Goal: Task Accomplishment & Management: Manage account settings

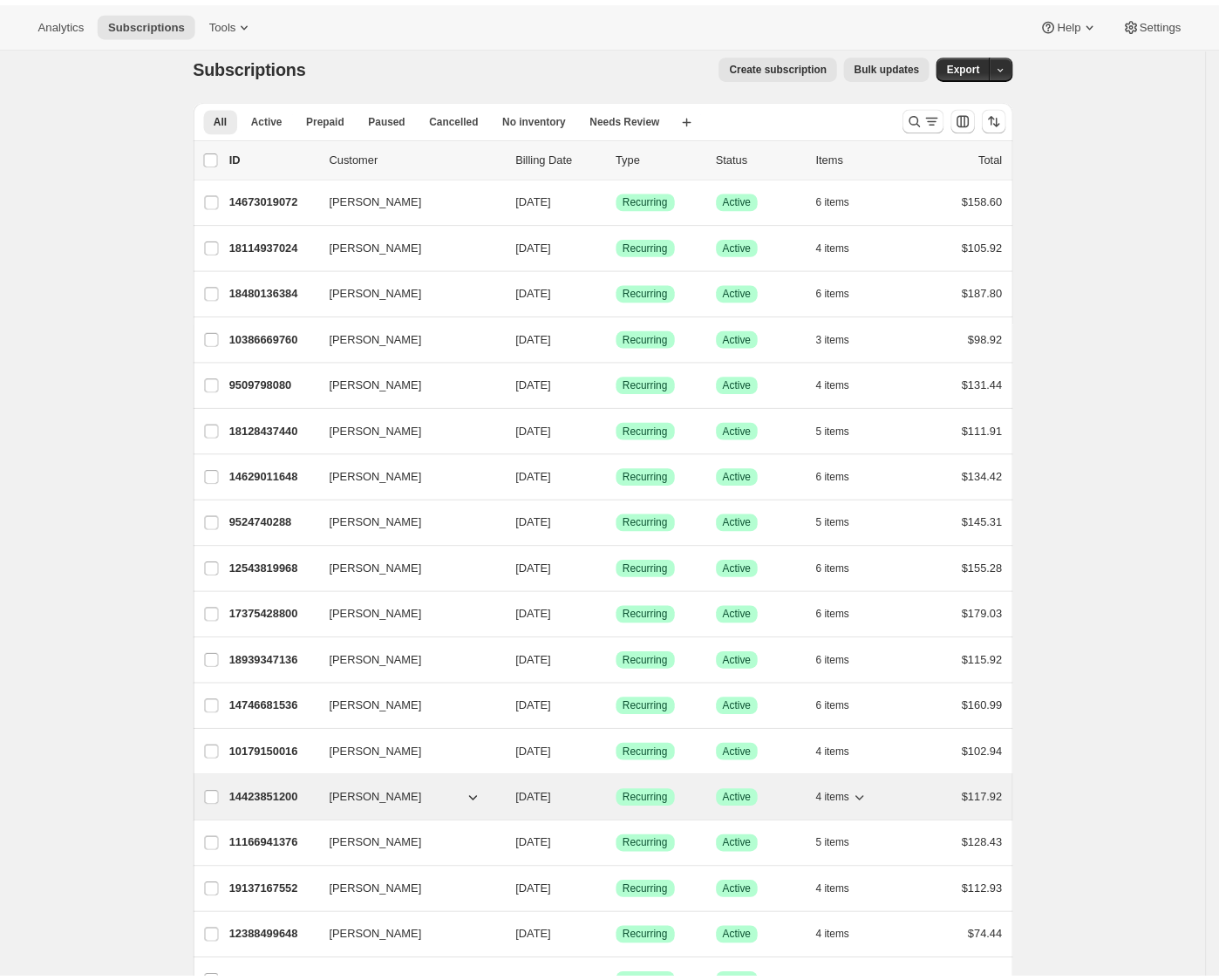
scroll to position [12, 0]
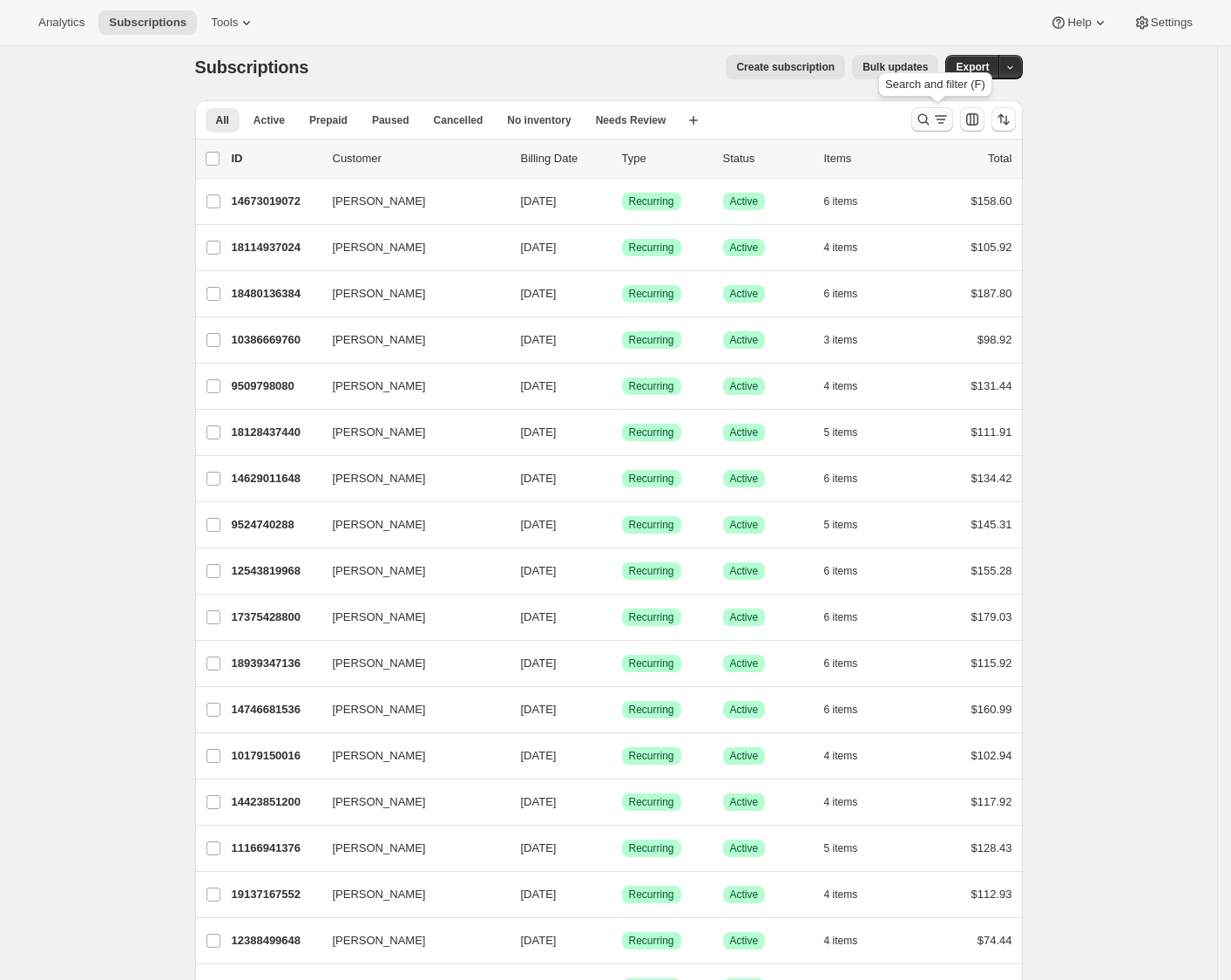
click at [917, 119] on button "Search and filter results" at bounding box center [932, 119] width 42 height 25
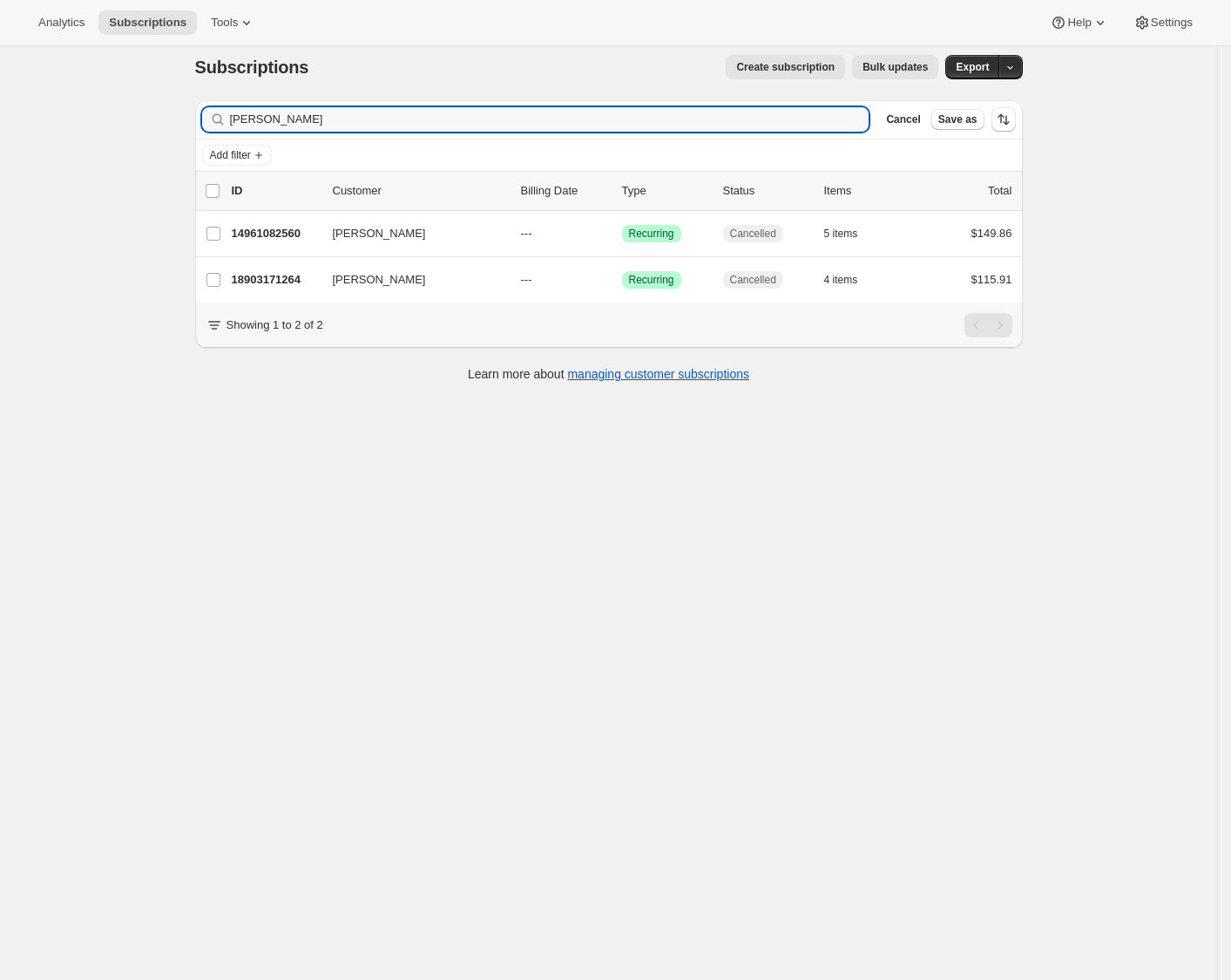
type input "Maureen Lowden"
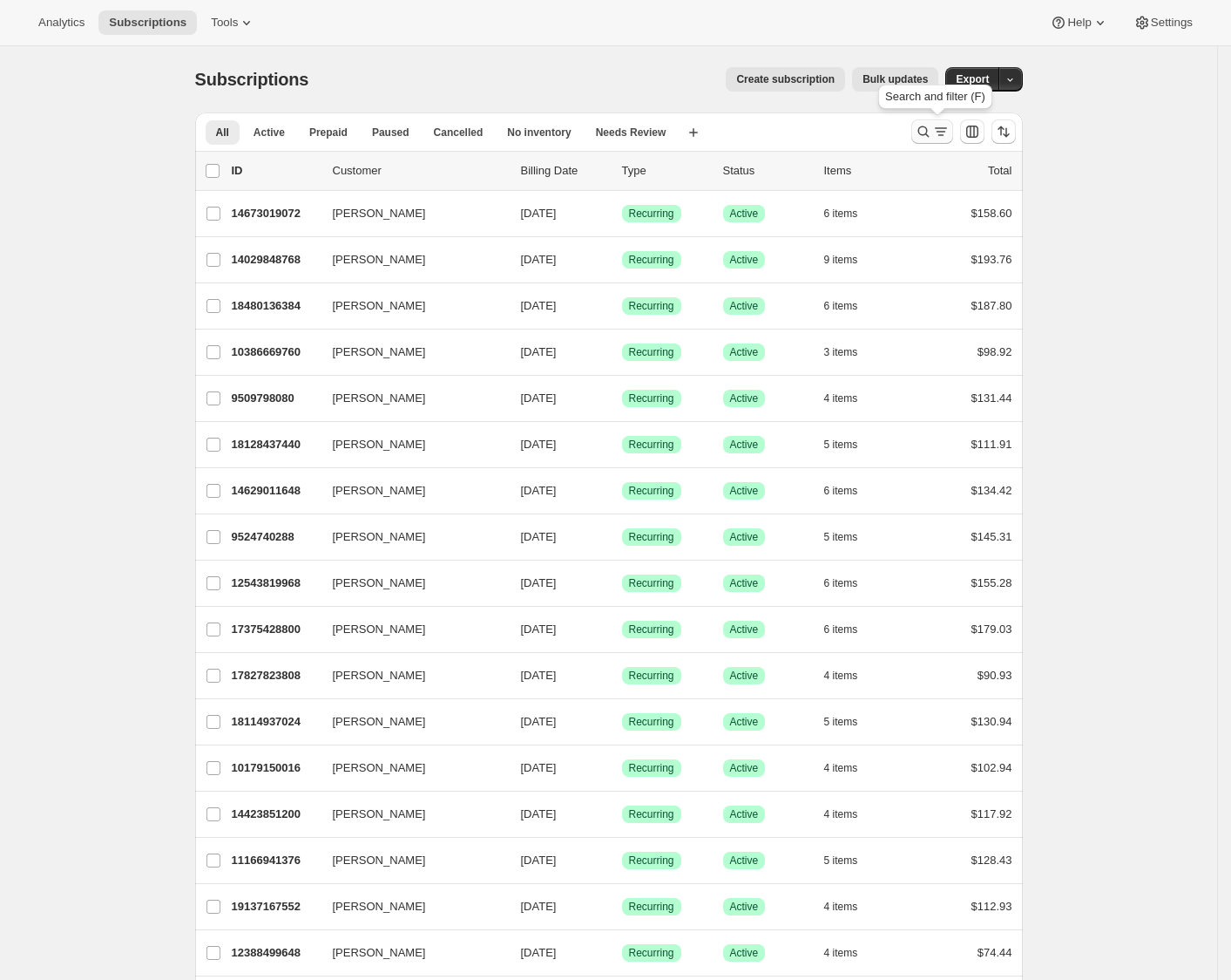
click at [940, 135] on icon "Search and filter results" at bounding box center [941, 132] width 18 height 18
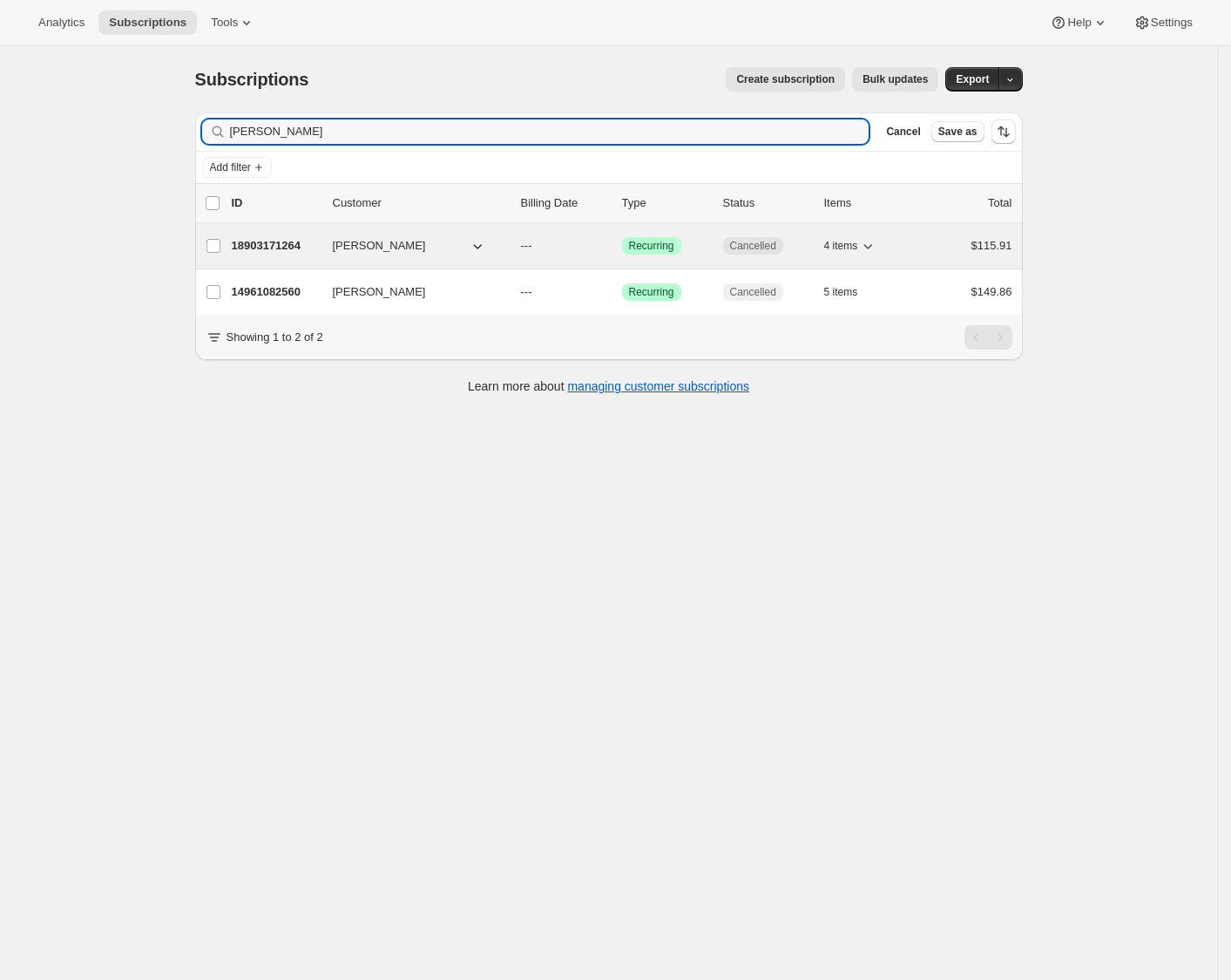
type input "Maureen Lowden"
click at [271, 248] on p "18903171264" at bounding box center [275, 246] width 87 height 18
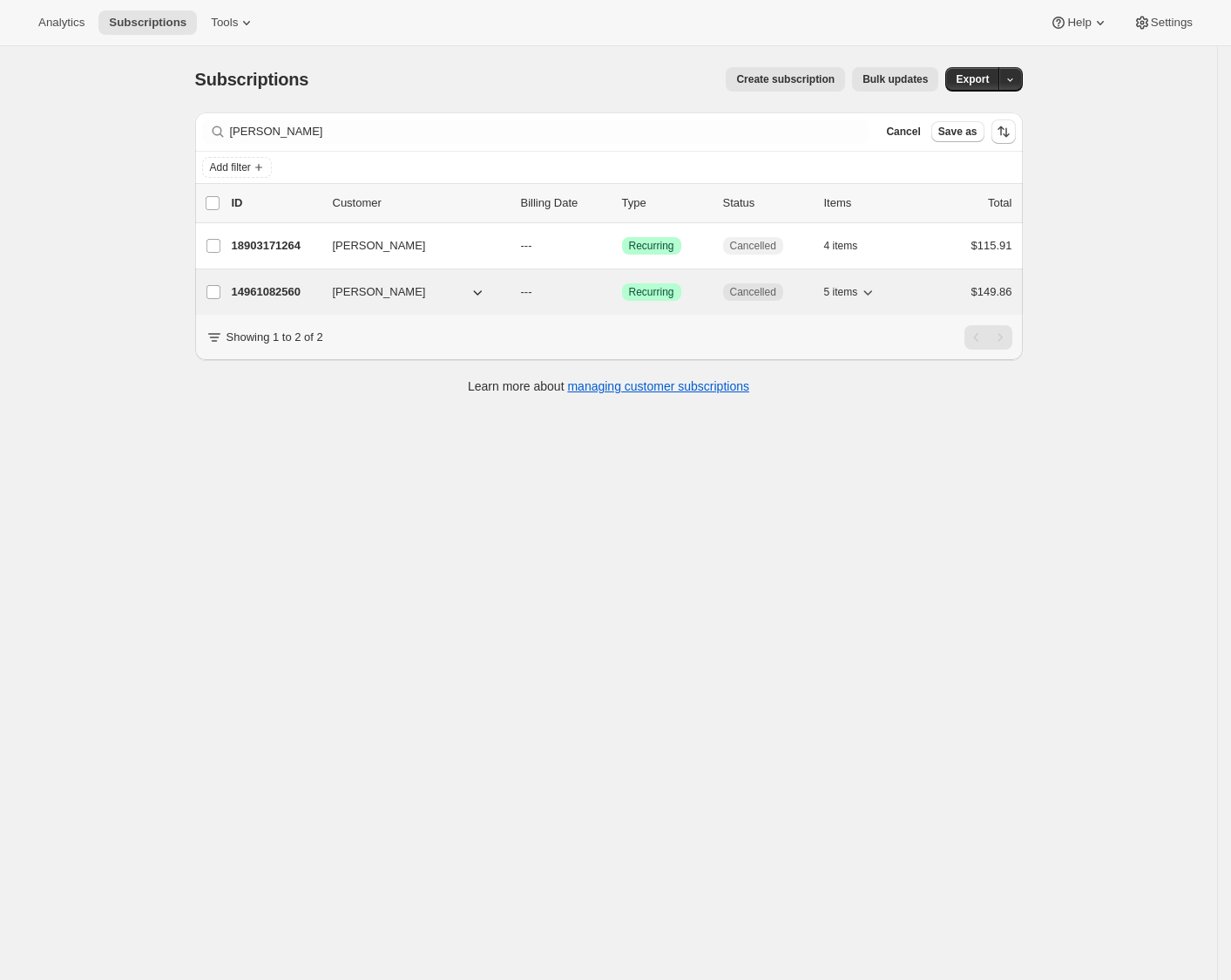
click at [300, 302] on div "14961082560 Maureen Lowden --- Success Recurring Cancelled 5 items $149.86" at bounding box center [622, 292] width 781 height 25
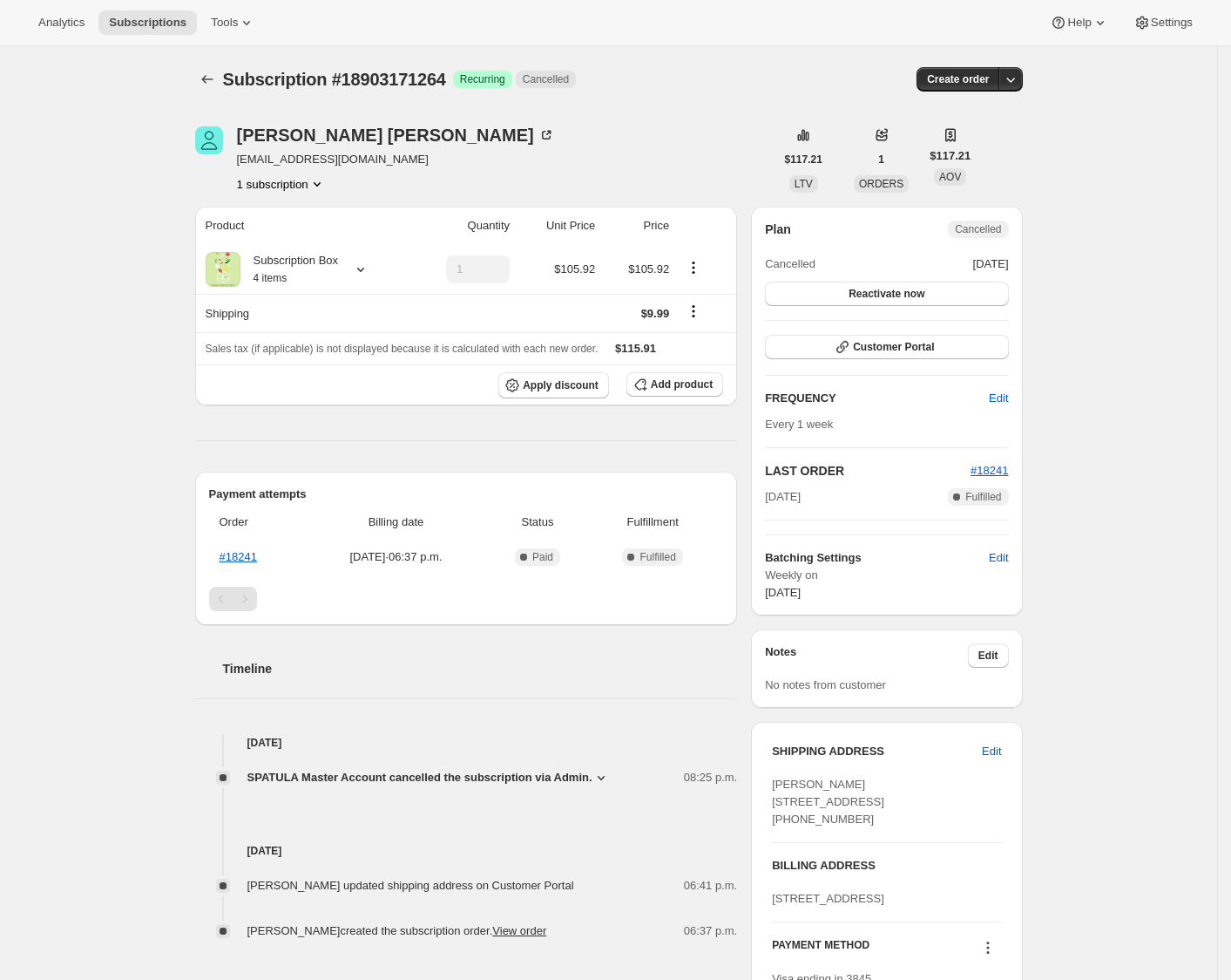
click at [320, 184] on icon "Product actions" at bounding box center [317, 184] width 7 height 4
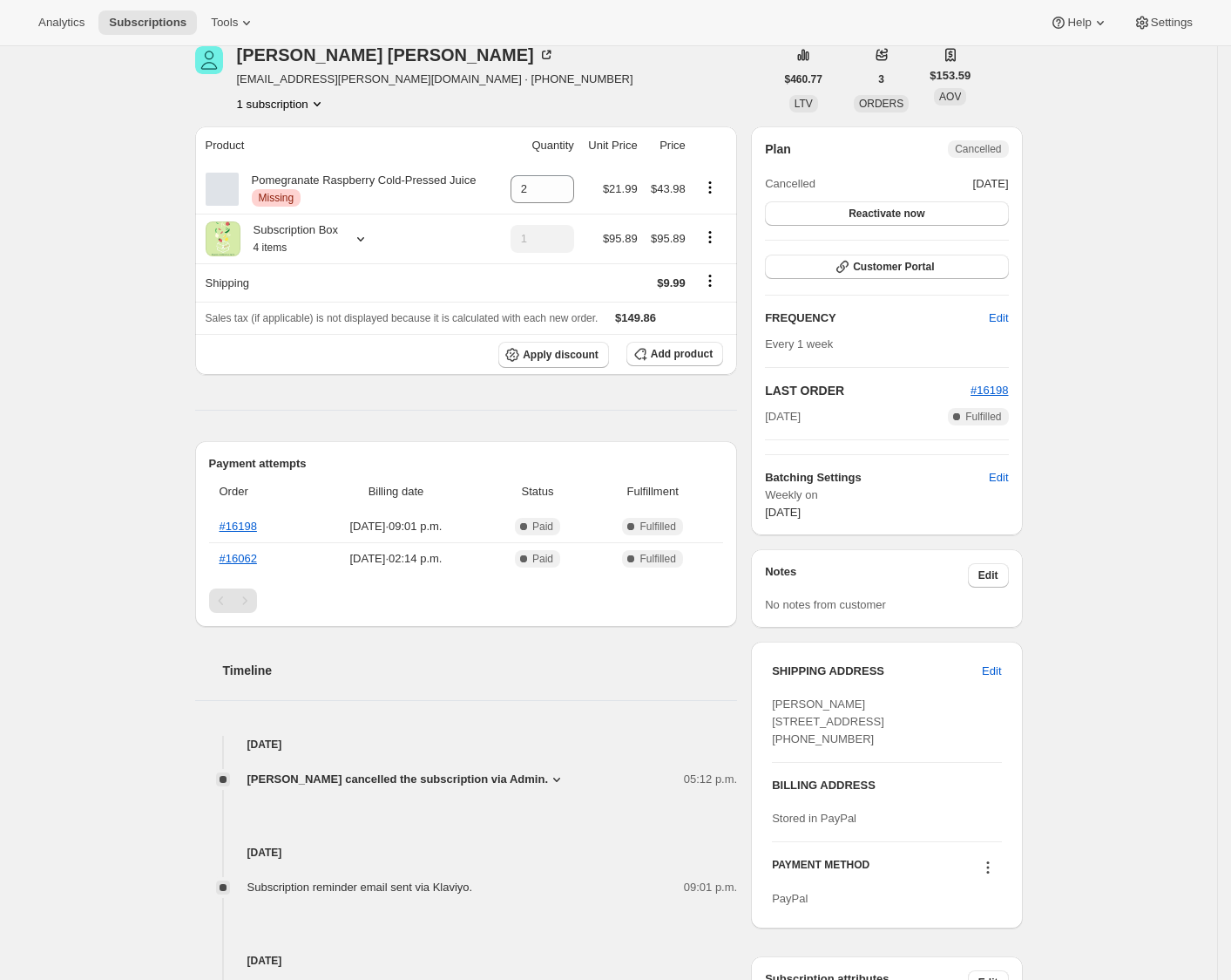
scroll to position [116, 0]
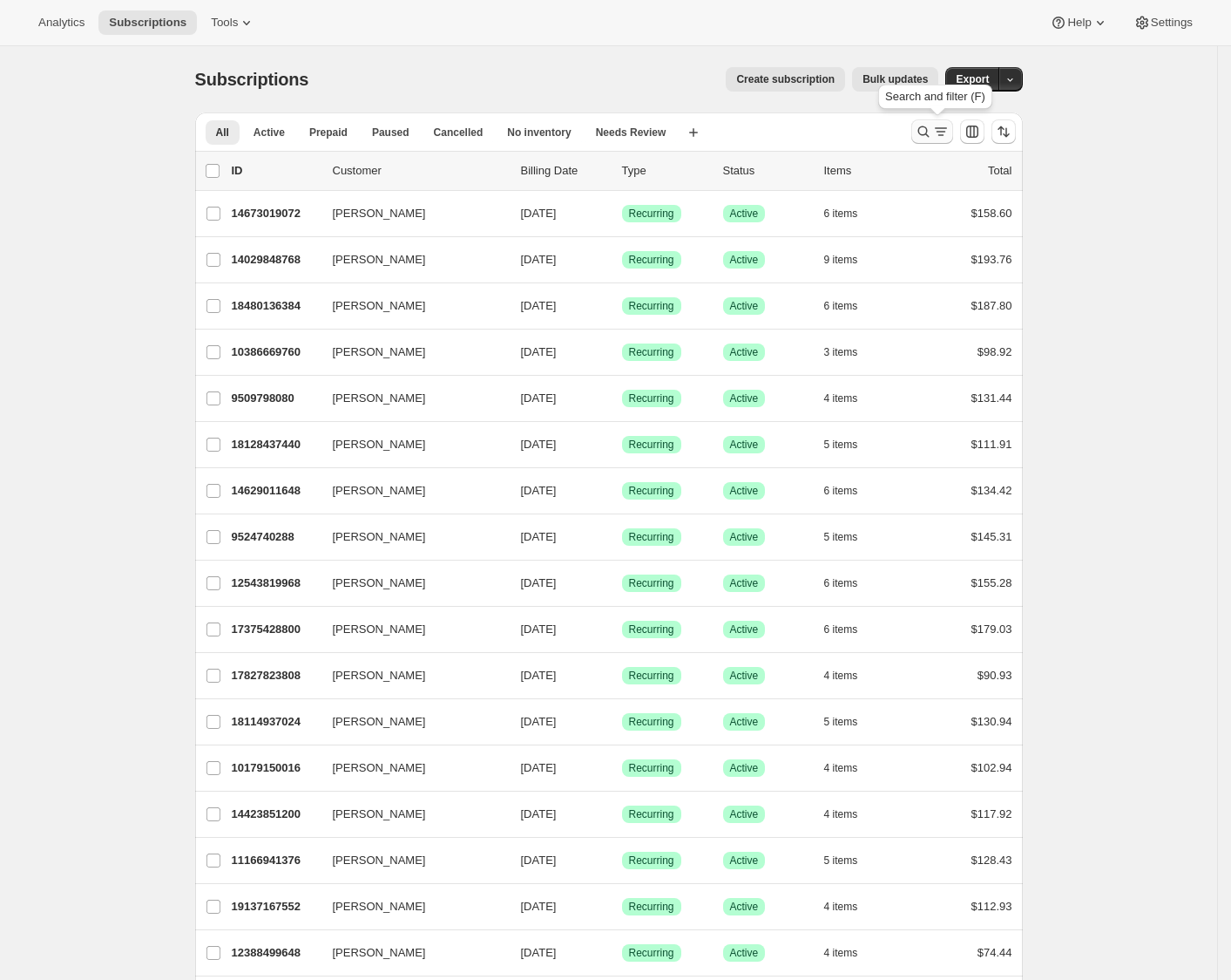
click at [932, 132] on icon "Search and filter results" at bounding box center [924, 132] width 18 height 18
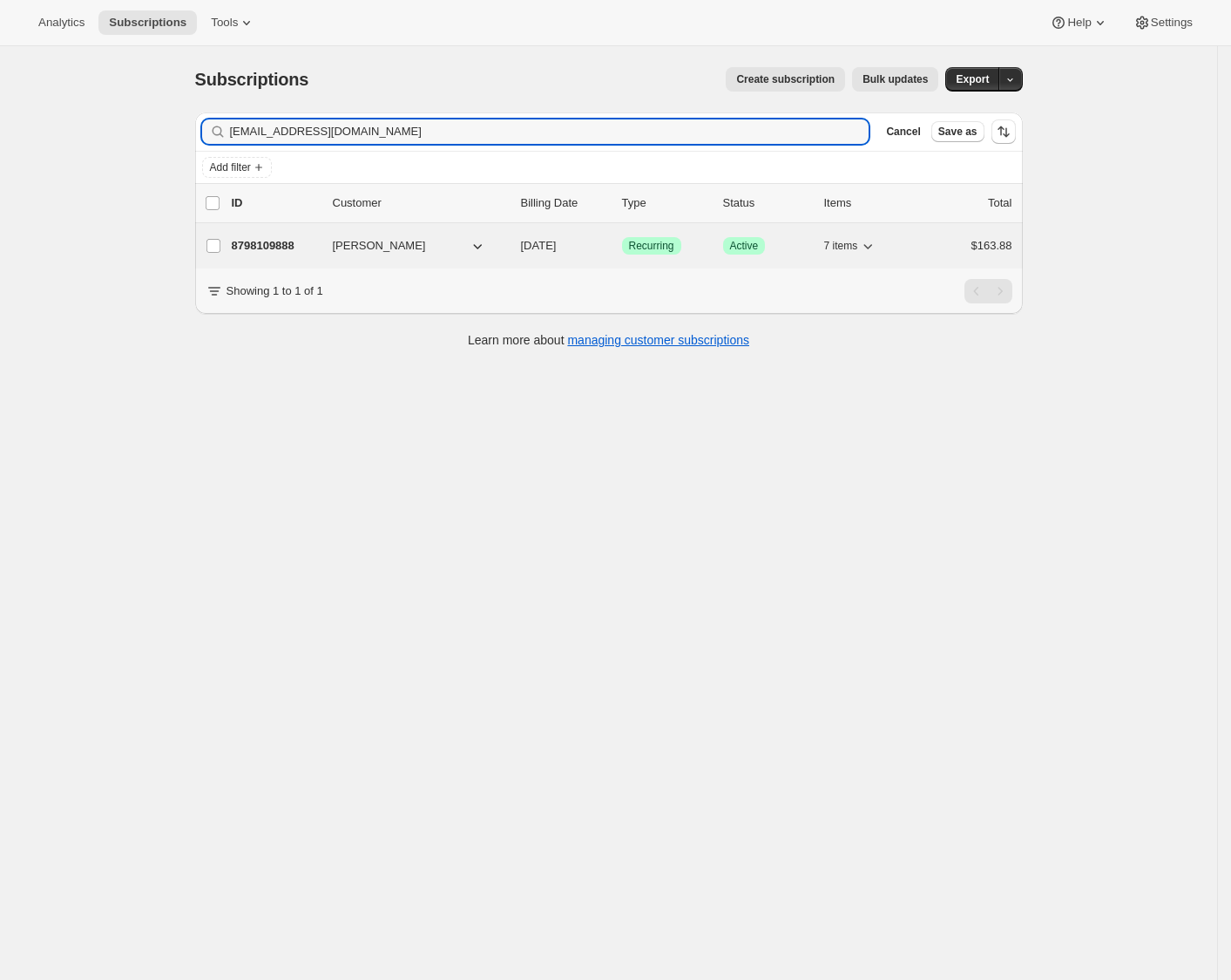
type input "loridunn45@hotmail.com"
click at [319, 248] on p "8798109888" at bounding box center [275, 246] width 87 height 18
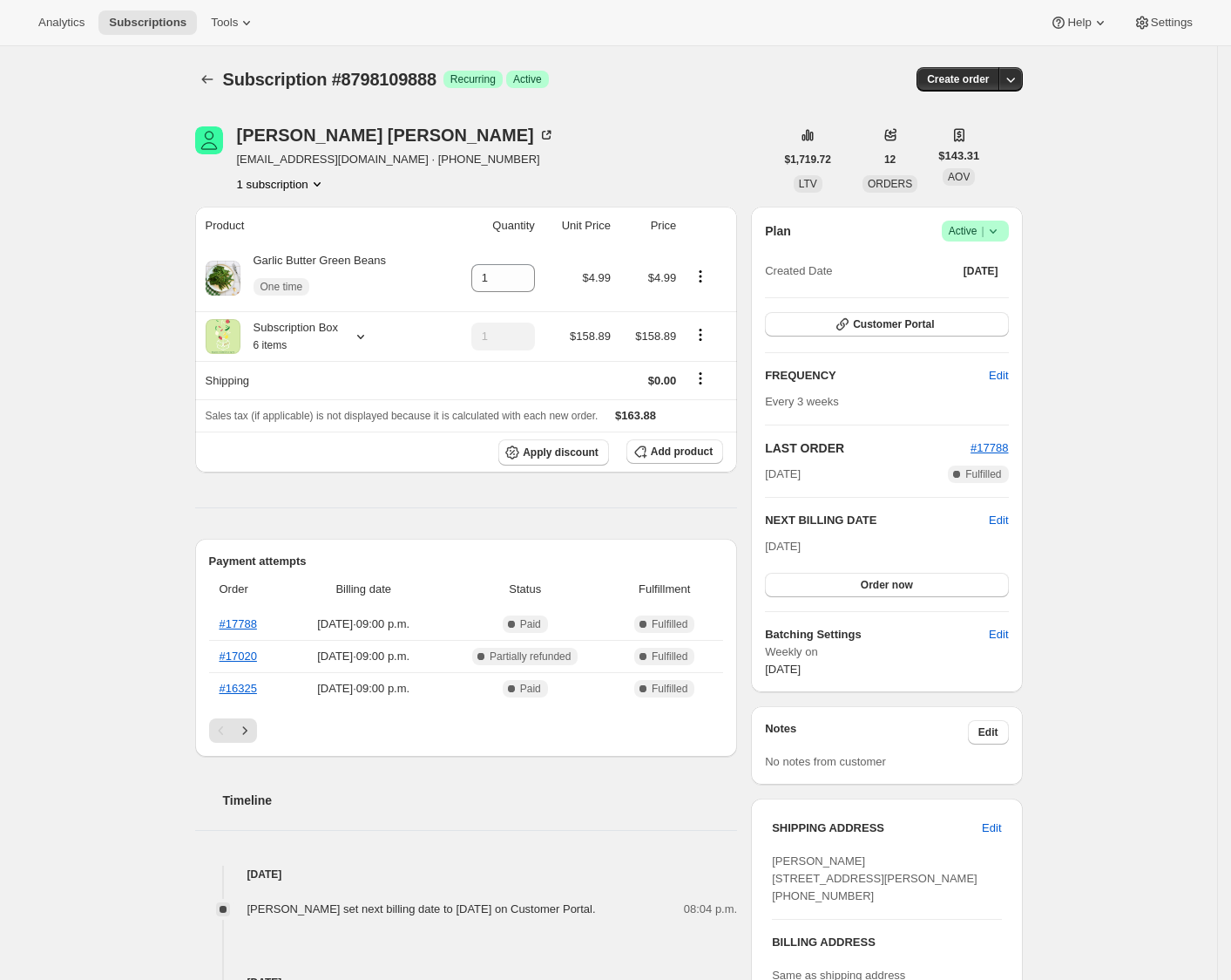
click at [1002, 236] on icon at bounding box center [994, 231] width 18 height 18
click at [990, 270] on span "Pause subscription" at bounding box center [975, 265] width 96 height 13
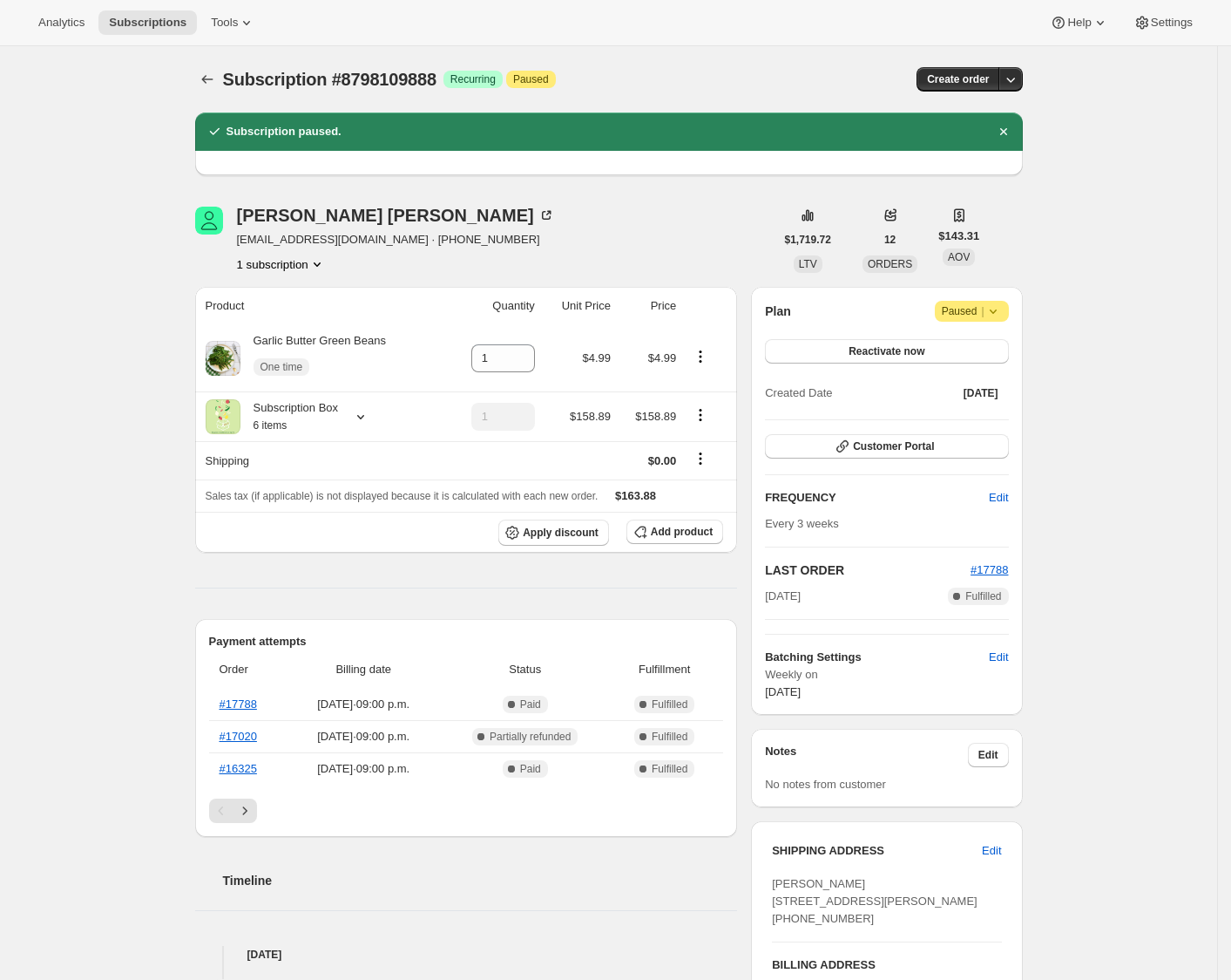
click at [798, 877] on span "Lori Dunn 97 Douglas Avenue Toronto ON, M5M 1G4 Canada (416) 485-5607" at bounding box center [875, 900] width 205 height 48
copy span "Lori Dunn"
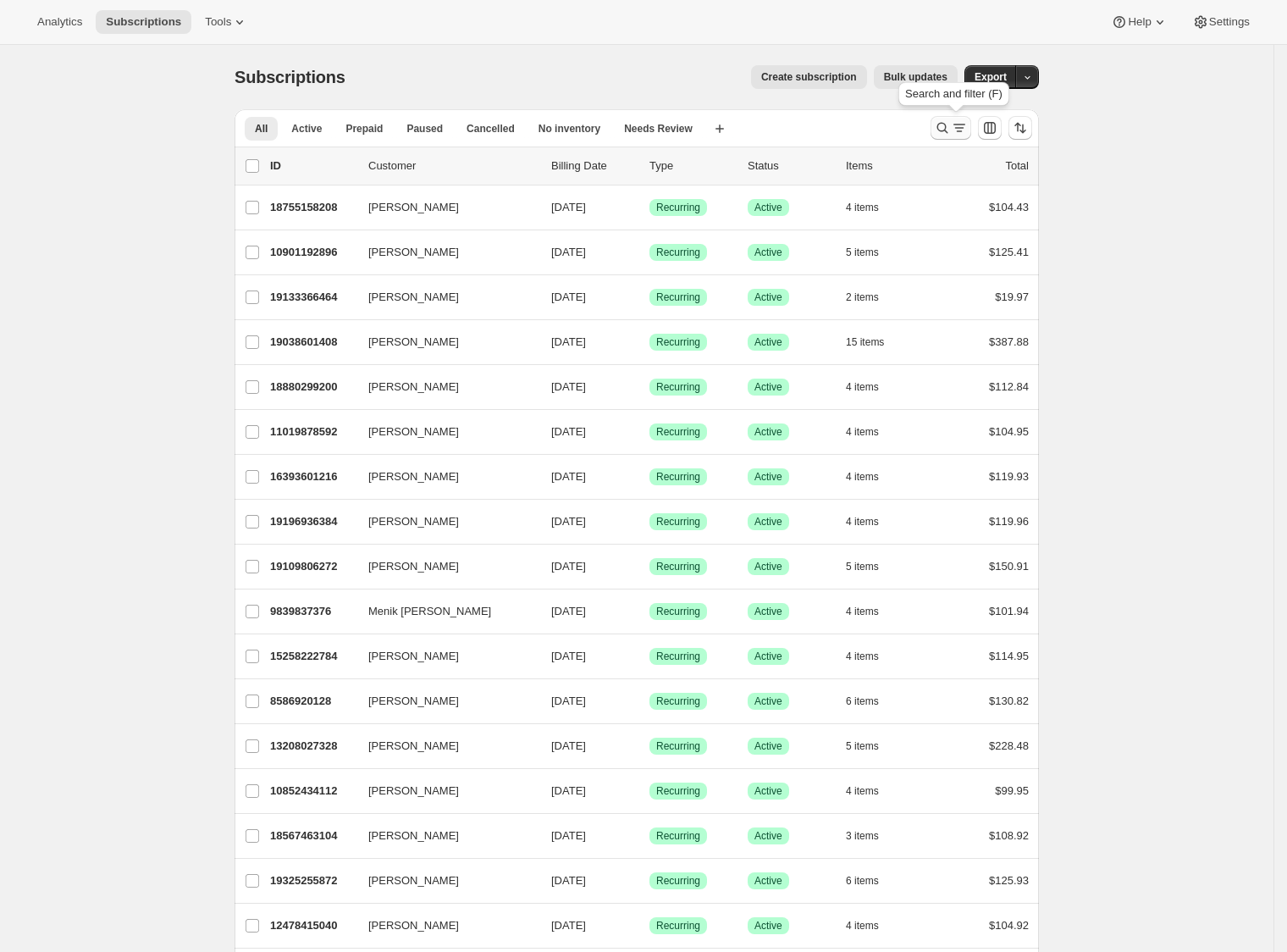
click at [949, 128] on icon "Search and filter results" at bounding box center [942, 128] width 17 height 17
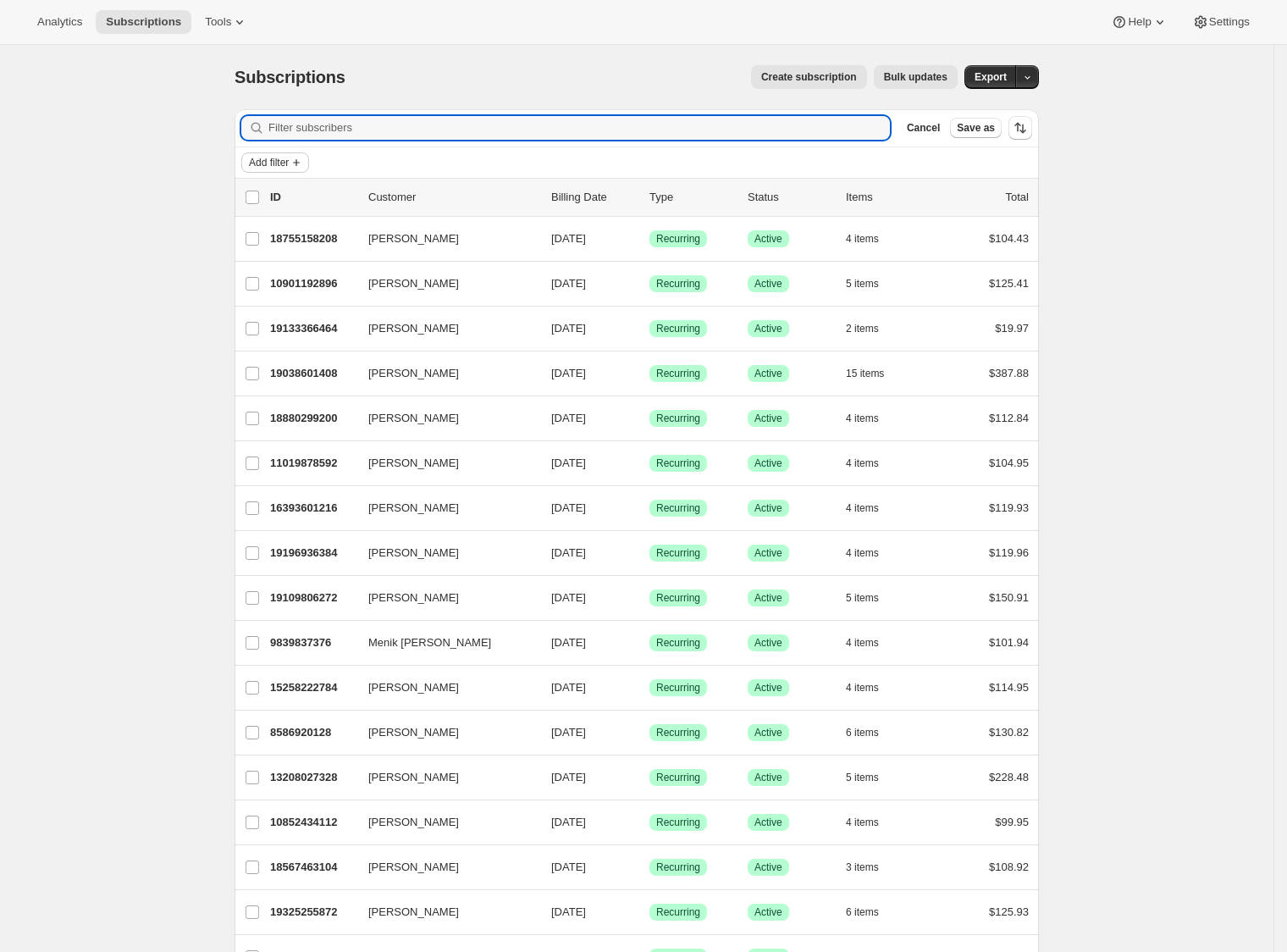
click at [277, 166] on span "Add filter" at bounding box center [269, 163] width 40 height 14
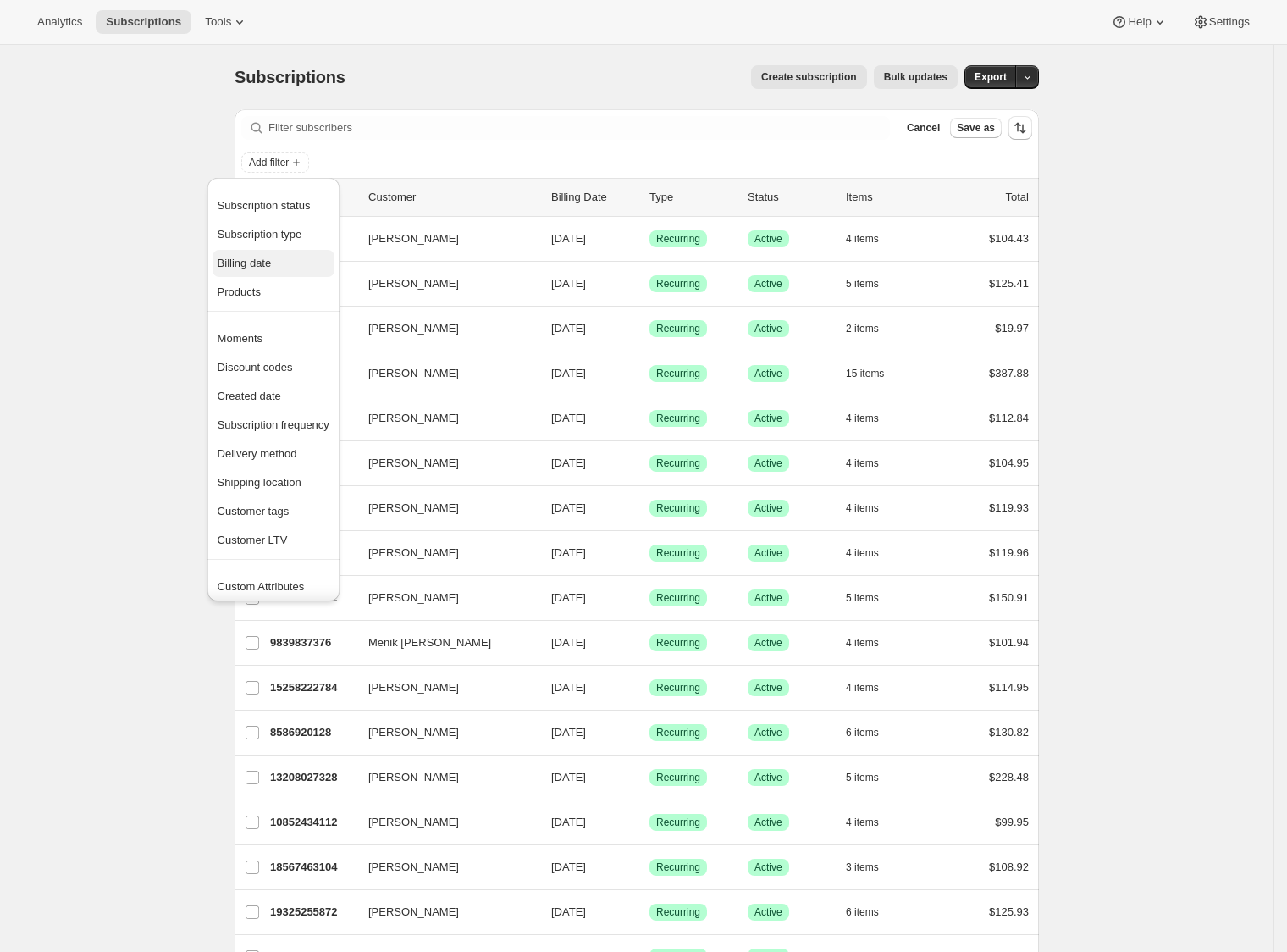
click at [303, 255] on span "Billing date" at bounding box center [273, 264] width 112 height 17
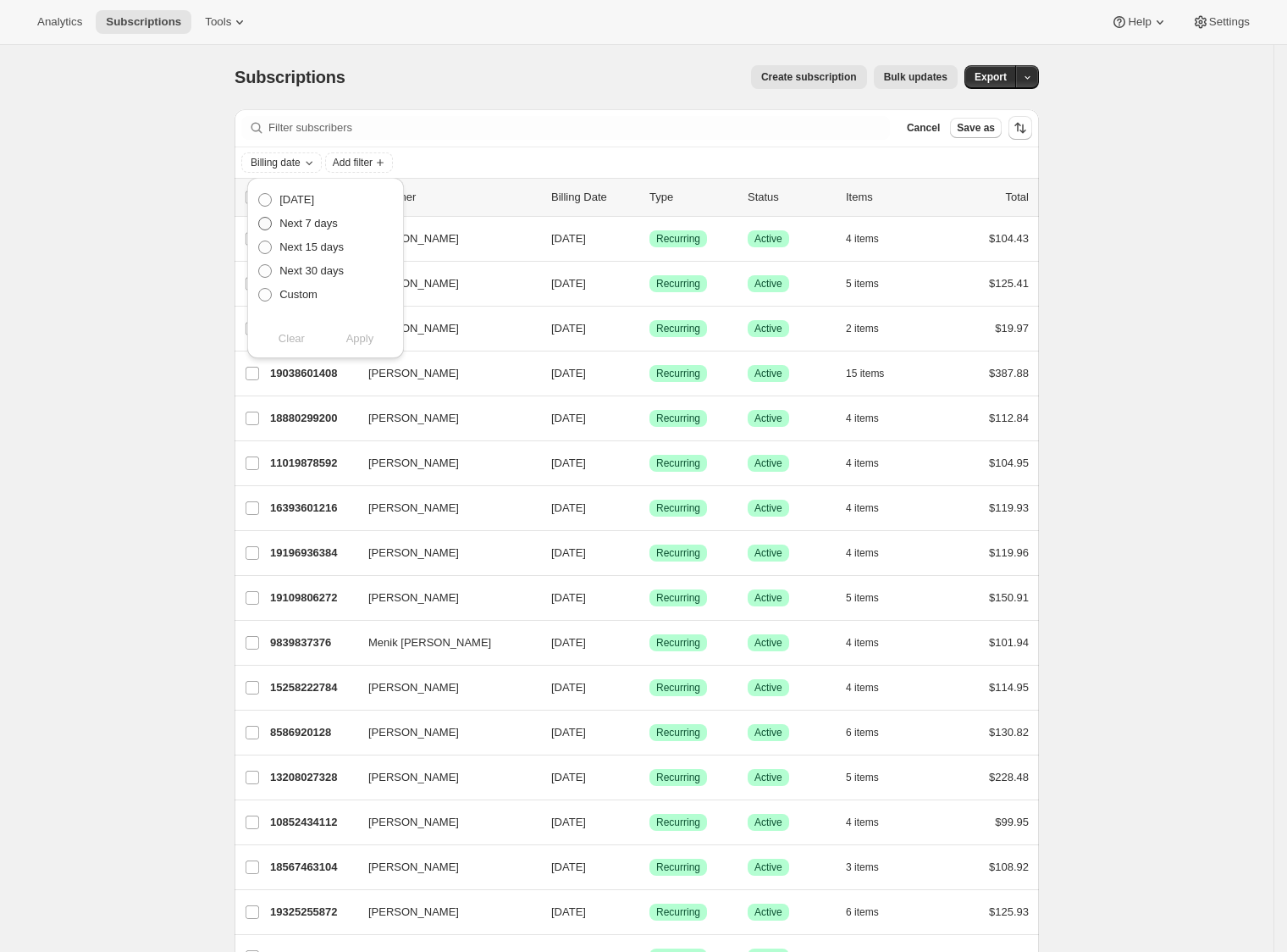
click at [316, 221] on span "Next 7 days" at bounding box center [309, 223] width 58 height 13
click at [259, 218] on input "Next 7 days" at bounding box center [258, 217] width 1 height 1
radio input "true"
click at [356, 334] on span "Apply" at bounding box center [360, 339] width 28 height 17
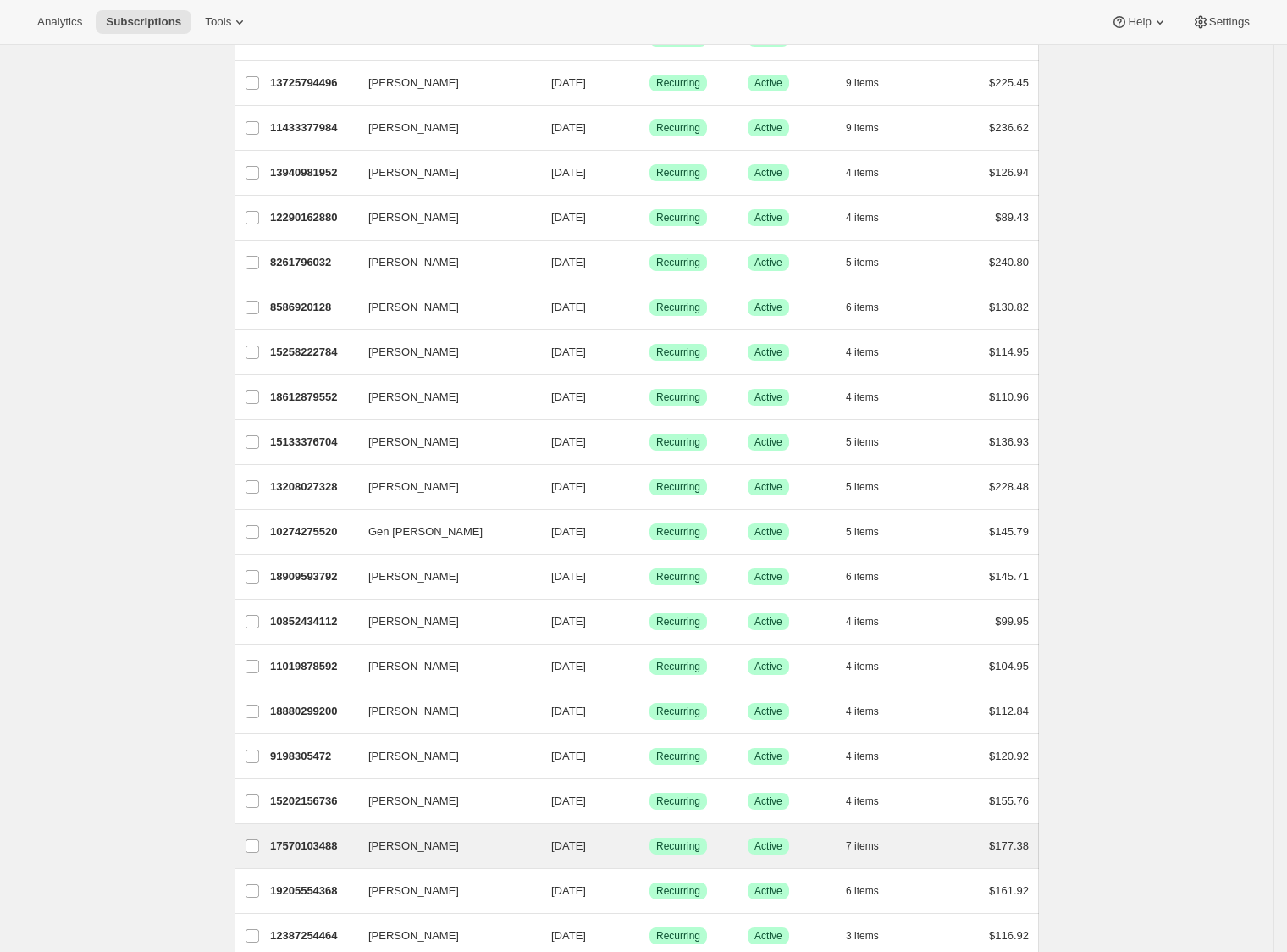
scroll to position [641, 0]
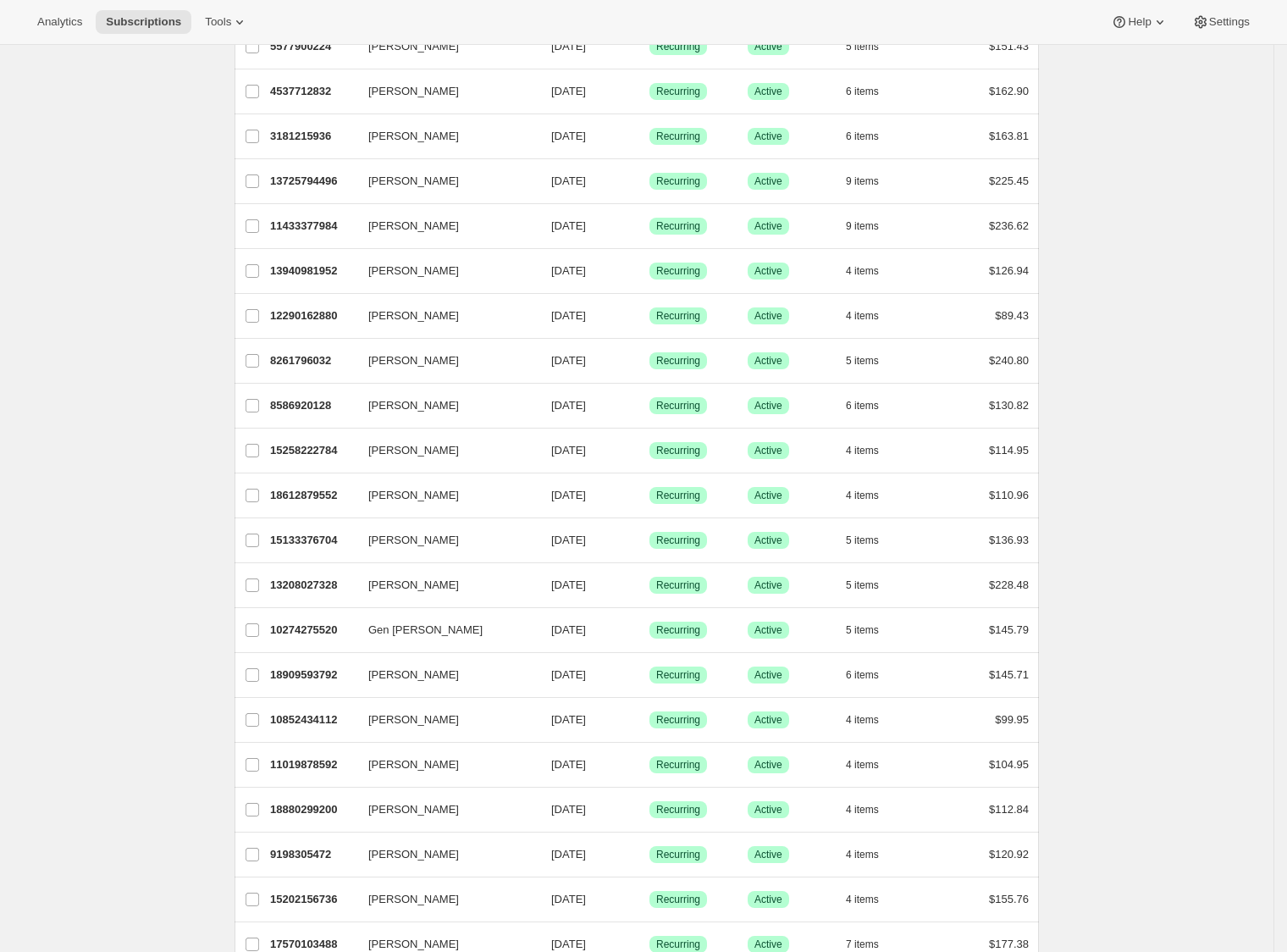
click at [1194, 914] on div "Subscriptions. This page is ready Subscriptions Create subscription Bulk update…" at bounding box center [636, 659] width 1273 height 2510
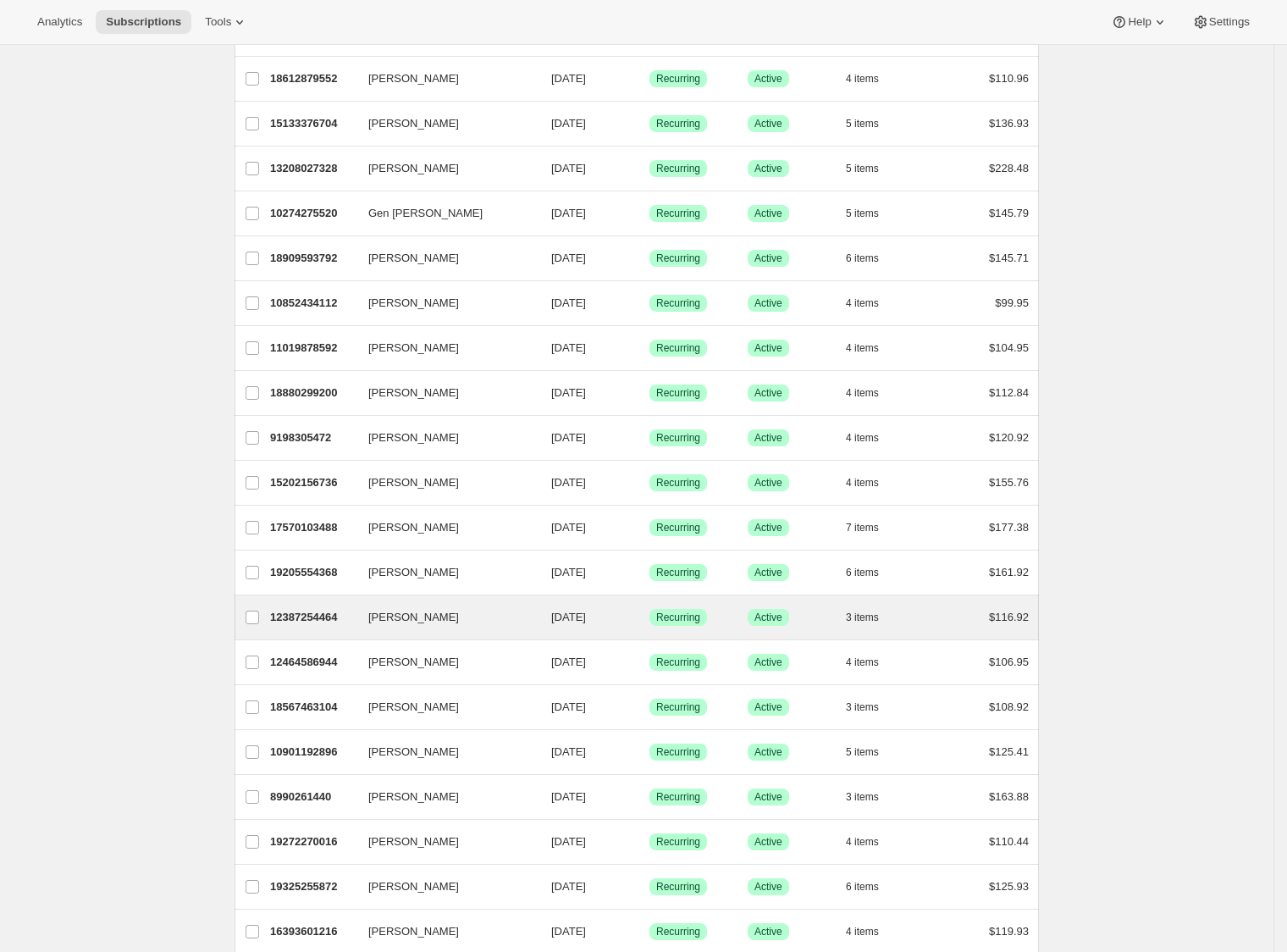
scroll to position [1180, 0]
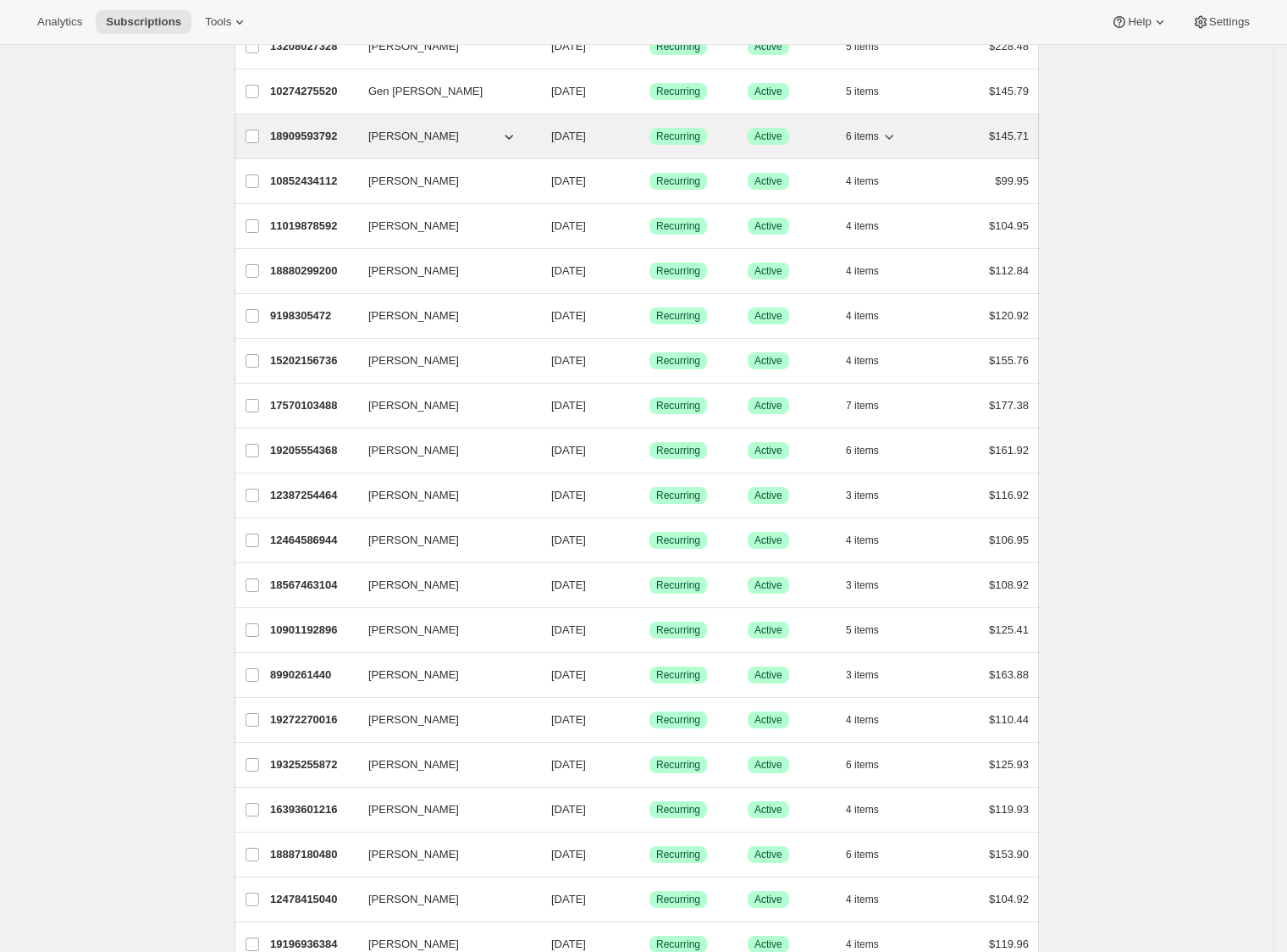
click at [303, 142] on p "18909593792" at bounding box center [312, 136] width 84 height 17
